Goal: Information Seeking & Learning: Learn about a topic

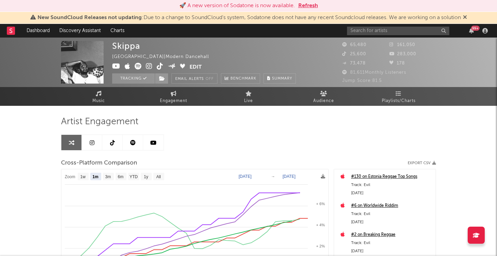
select select "1m"
click at [309, 6] on button "Refresh" at bounding box center [308, 6] width 20 height 8
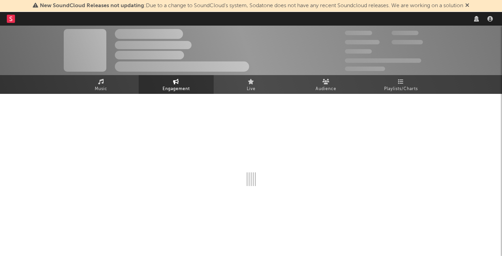
select select "1w"
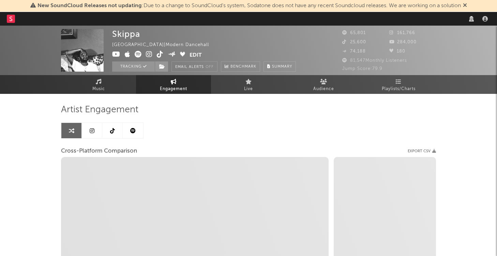
click at [366, 21] on nav "Dashboard Discovery Assistant Charts Leads" at bounding box center [248, 19] width 497 height 14
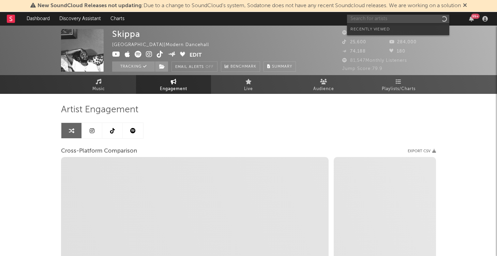
click at [366, 20] on input "text" at bounding box center [398, 19] width 102 height 9
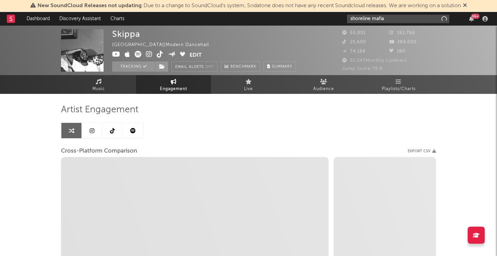
type input "shoreline mafia"
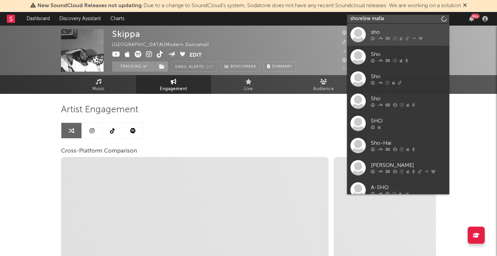
select select "1m"
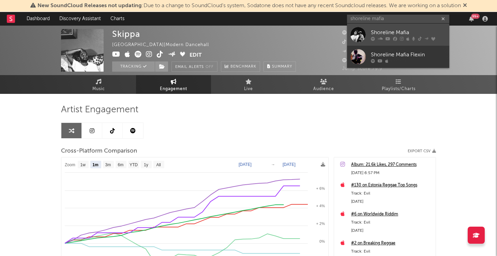
click at [401, 31] on div "Shoreline Mafia" at bounding box center [408, 32] width 75 height 8
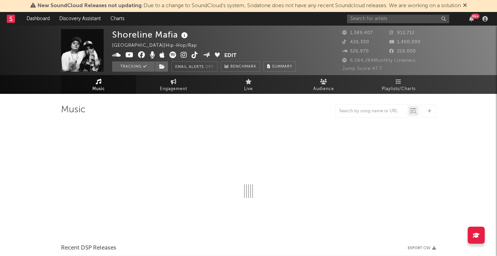
select select "6m"
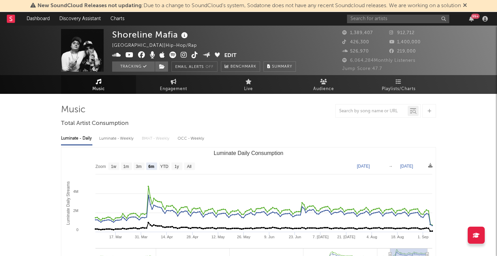
select select "6m"
click at [185, 86] on span "Engagement" at bounding box center [173, 89] width 27 height 8
select select "1w"
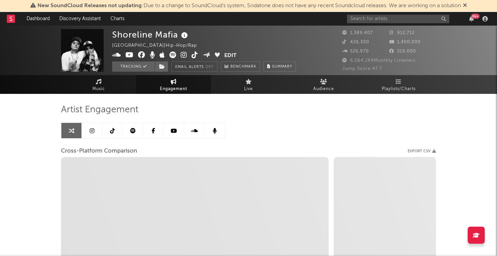
select select "1m"
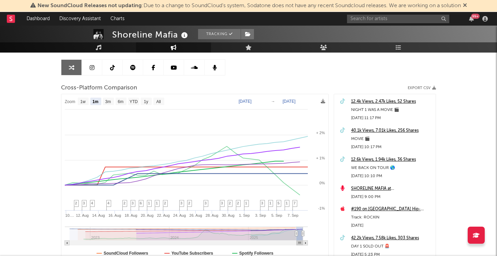
scroll to position [60, 0]
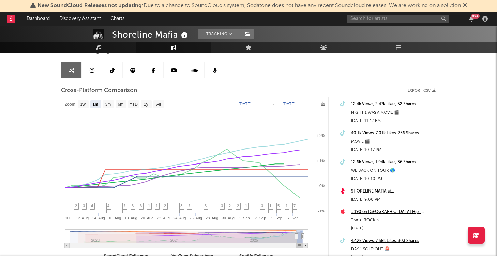
click at [246, 105] on text "Aug 9, 2025" at bounding box center [245, 104] width 13 height 5
click at [246, 104] on input "2025-08-09" at bounding box center [249, 104] width 32 height 7
type input "[DATE]"
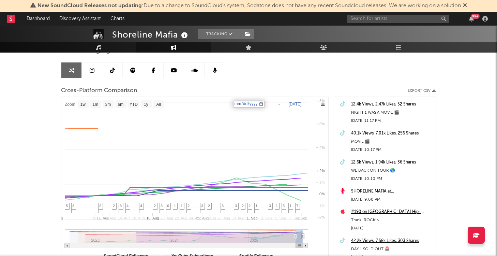
select select "1w"
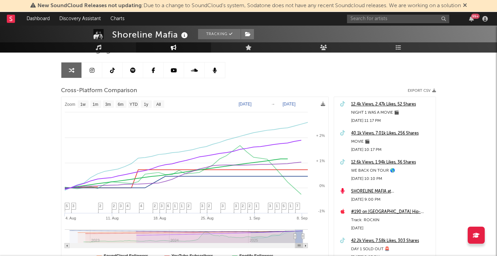
click at [247, 104] on text "[DATE]" at bounding box center [245, 104] width 13 height 5
click at [245, 103] on input "[DATE]" at bounding box center [249, 104] width 32 height 7
click at [245, 103] on input "2025-08-09" at bounding box center [249, 104] width 32 height 7
type input "2025-08-08"
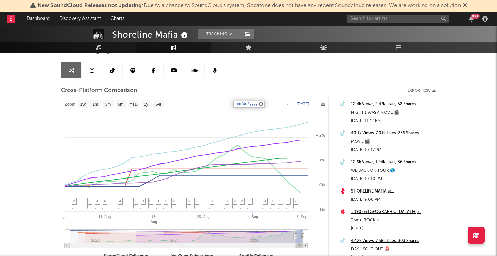
select select "1w"
